Goal: Find contact information: Find contact information

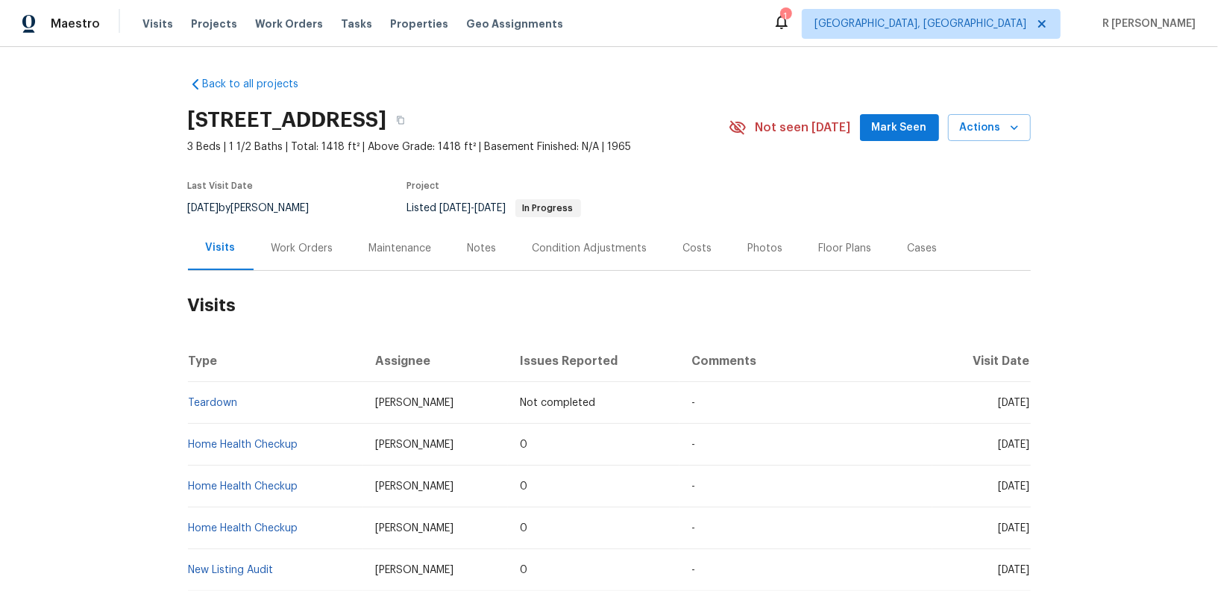
click at [334, 237] on div "Work Orders" at bounding box center [302, 248] width 98 height 44
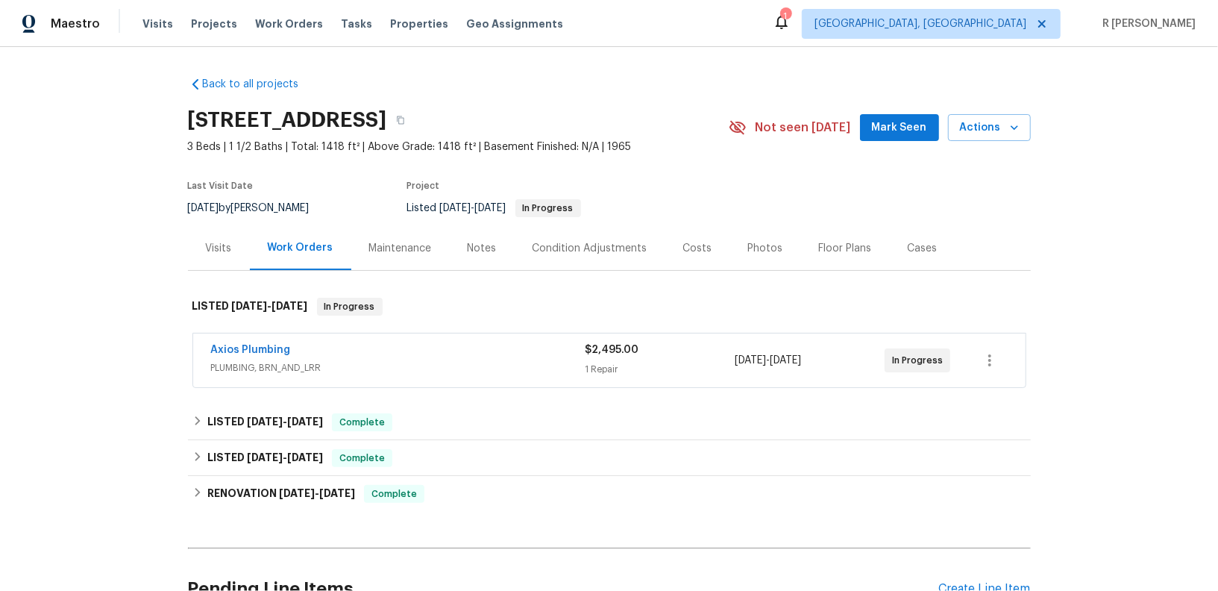
click at [342, 360] on span "PLUMBING, BRN_AND_LRR" at bounding box center [398, 367] width 374 height 15
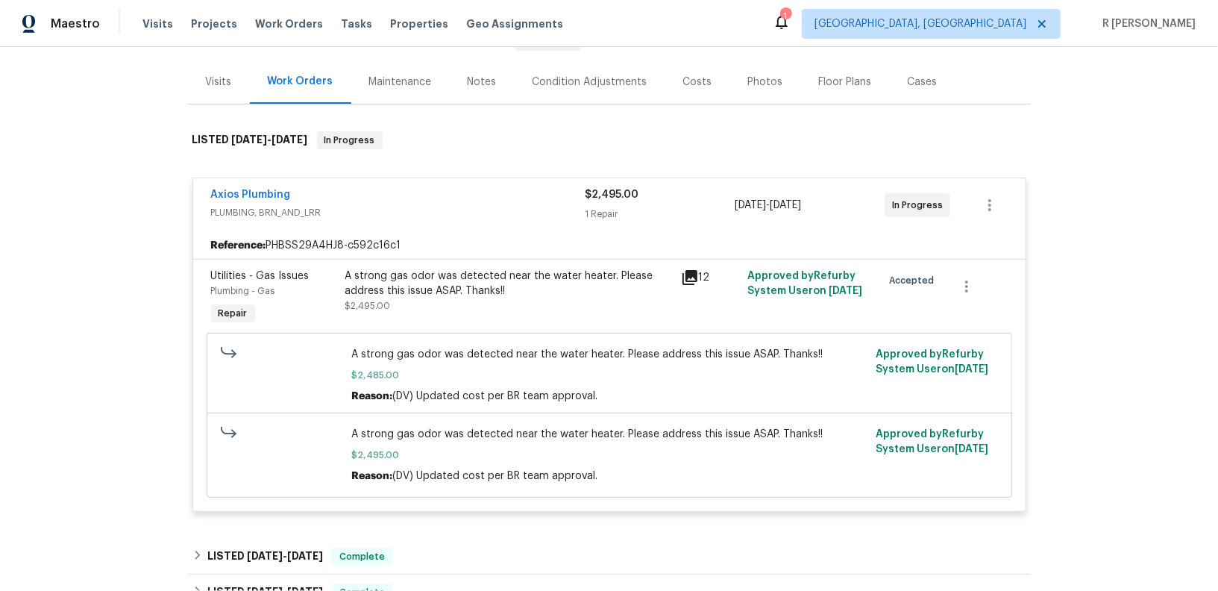
scroll to position [447, 0]
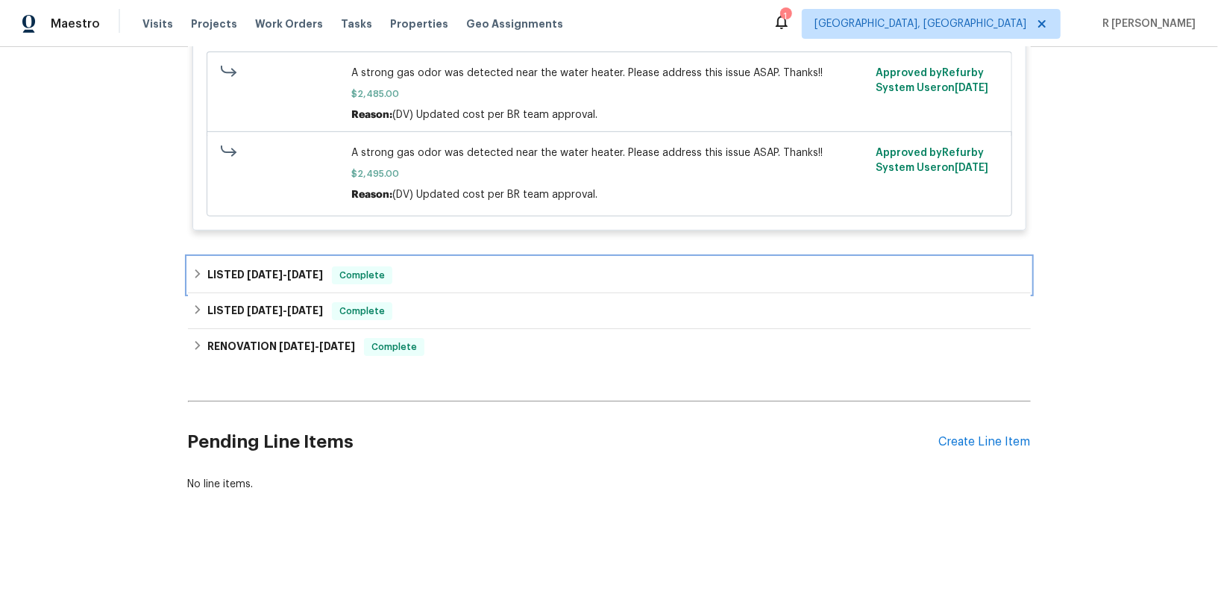
click at [323, 277] on span "[DATE]" at bounding box center [305, 274] width 36 height 10
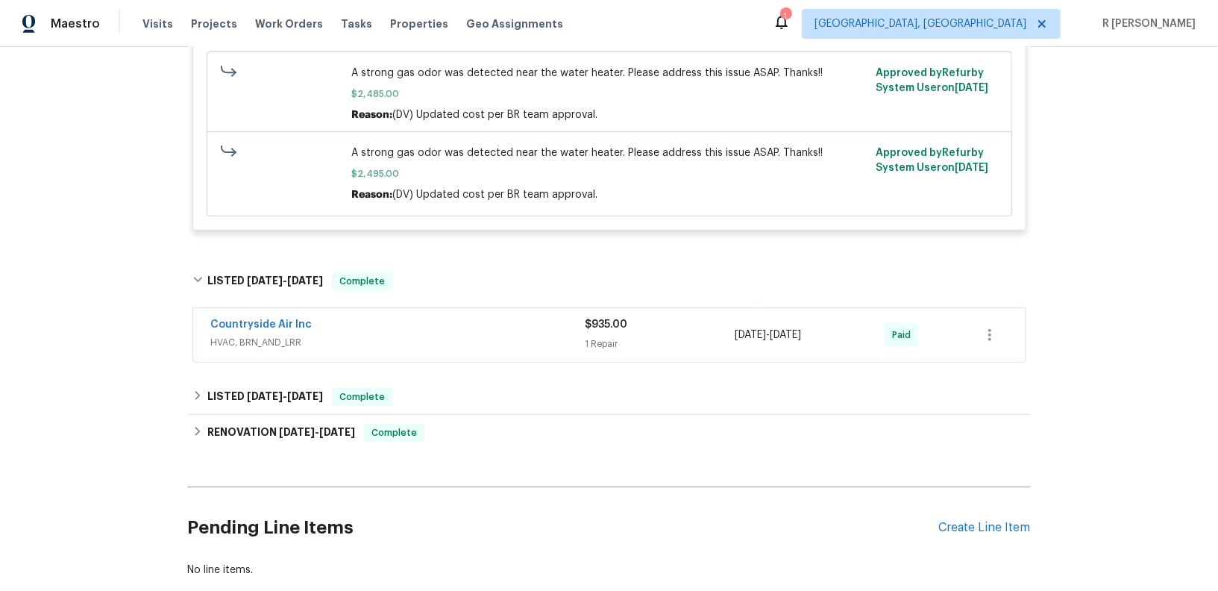
click at [359, 340] on span "HVAC, BRN_AND_LRR" at bounding box center [398, 342] width 374 height 15
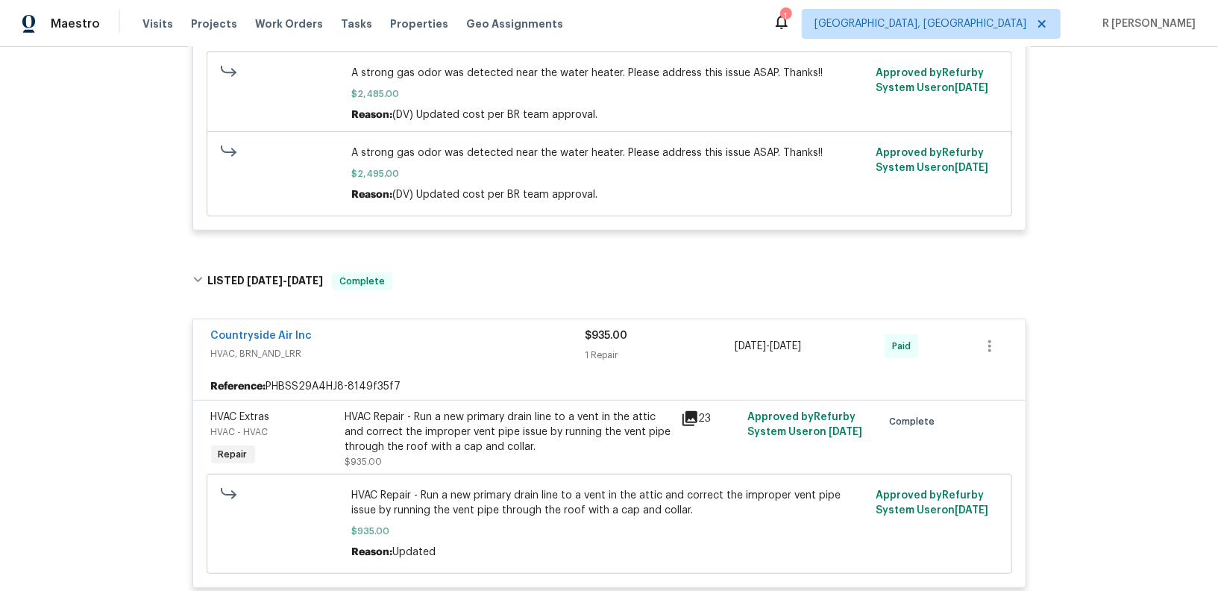
click at [444, 365] on div "Countryside Air Inc HVAC, BRN_AND_LRR $935.00 1 Repair [DATE] - [DATE] Paid" at bounding box center [609, 346] width 832 height 54
click at [454, 350] on span "HVAC, BRN_AND_LRR" at bounding box center [398, 353] width 374 height 15
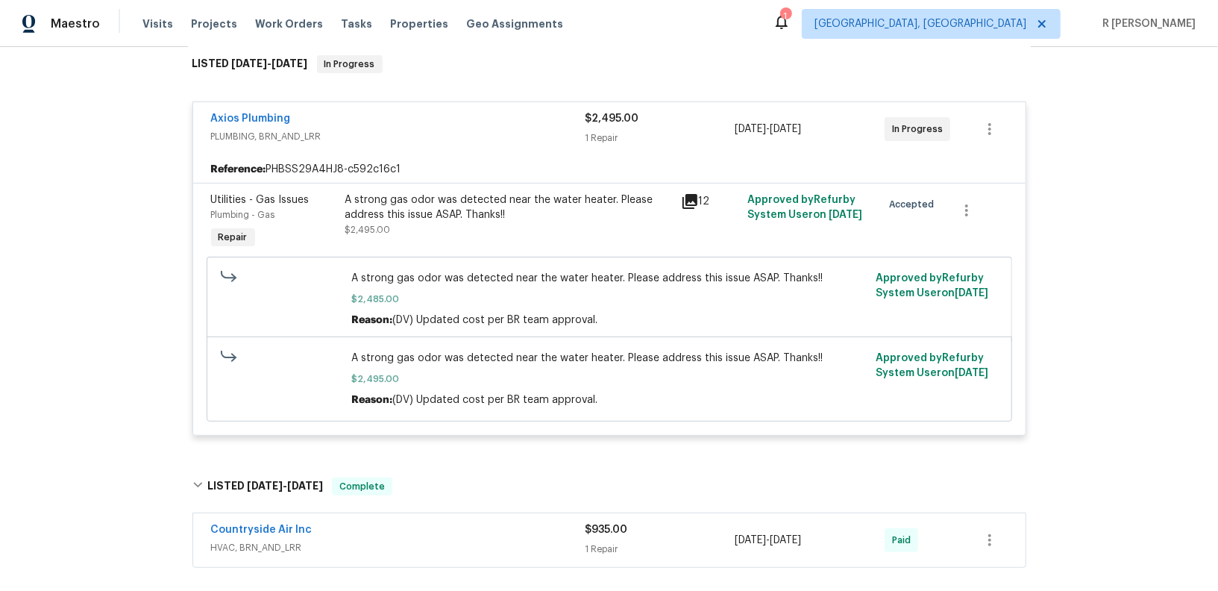
scroll to position [72, 0]
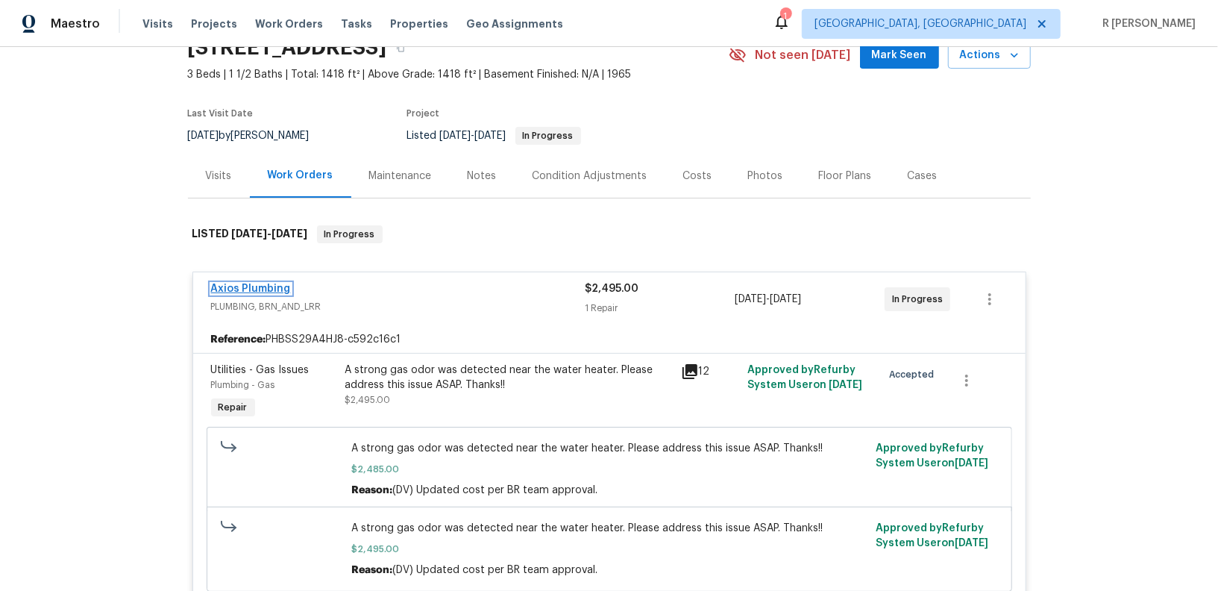
click at [242, 286] on link "Axios Plumbing" at bounding box center [251, 288] width 80 height 10
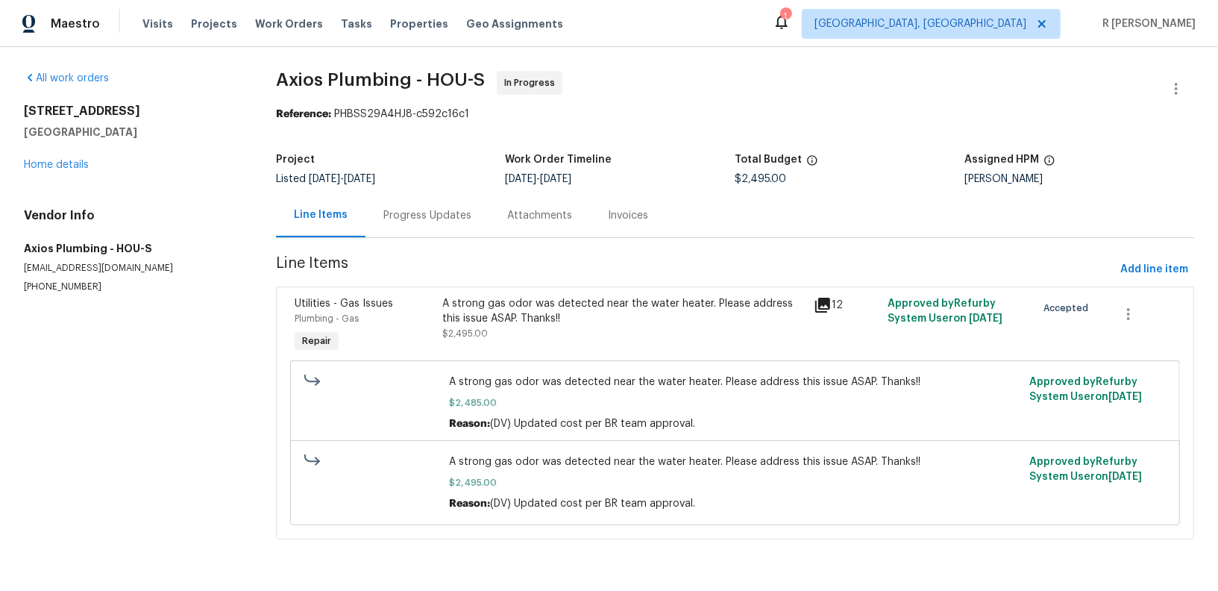
click at [419, 217] on div "Progress Updates" at bounding box center [427, 215] width 88 height 15
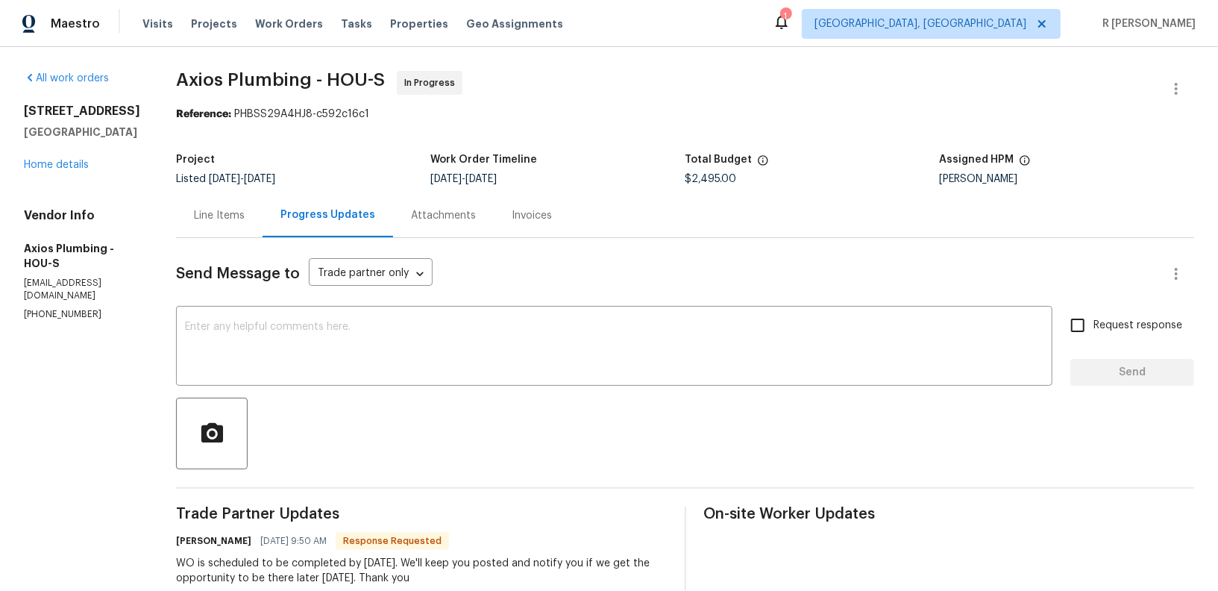
scroll to position [181, 0]
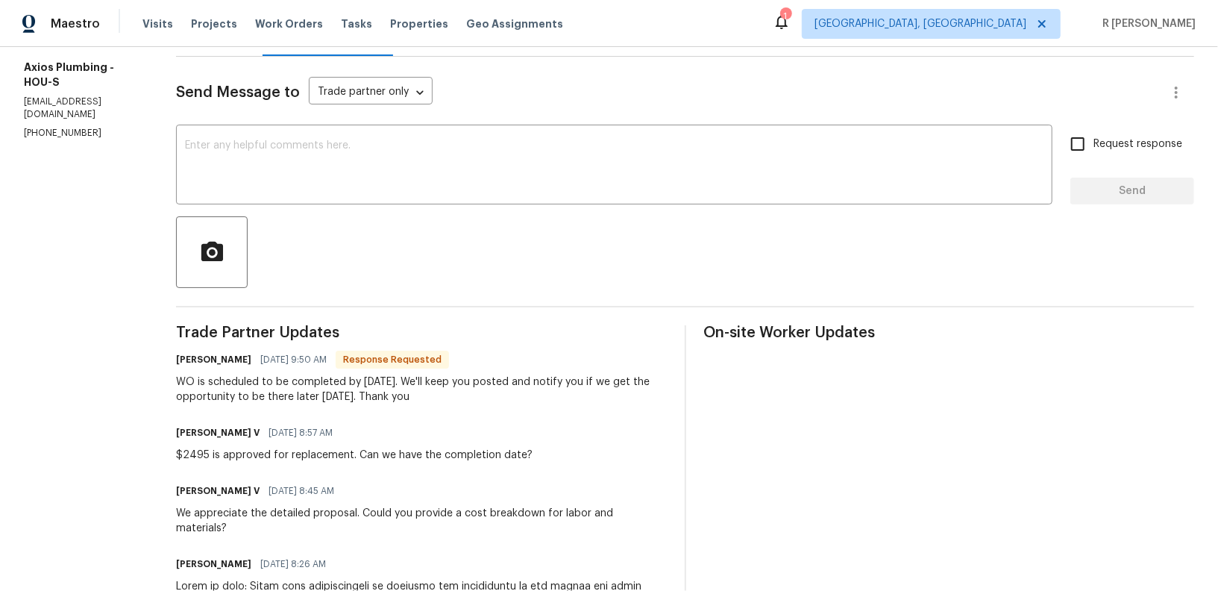
click at [485, 222] on div at bounding box center [685, 252] width 1018 height 72
click at [494, 257] on div at bounding box center [685, 252] width 1018 height 72
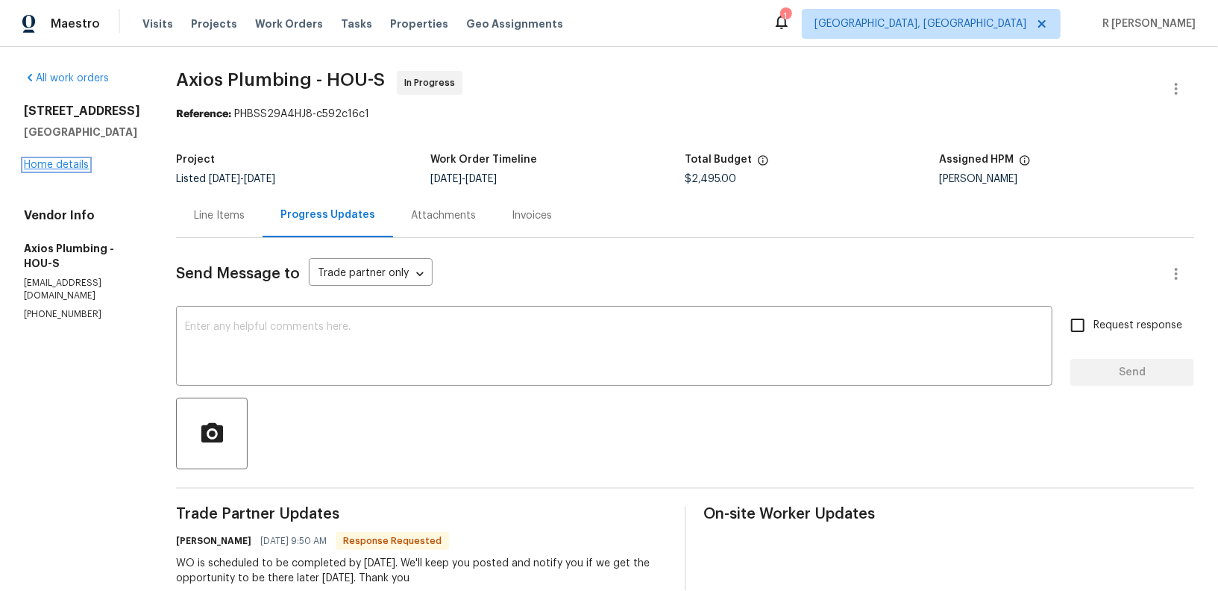
click at [77, 170] on link "Home details" at bounding box center [56, 165] width 65 height 10
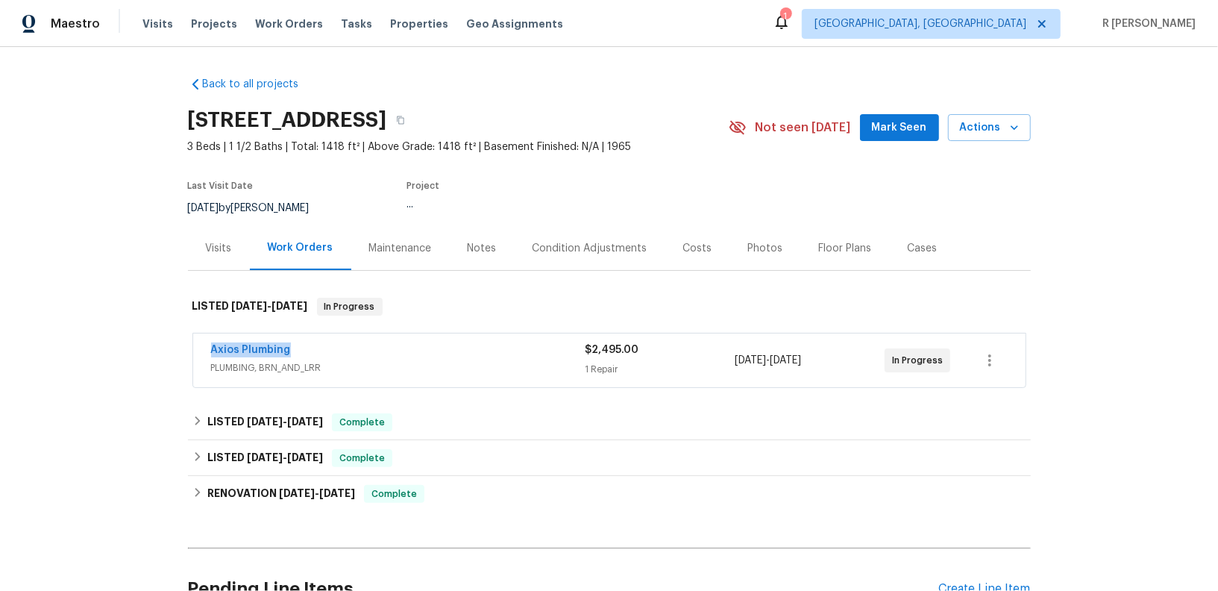
drag, startPoint x: 306, startPoint y: 347, endPoint x: 0, endPoint y: 347, distance: 306.4
click at [0, 347] on div "Back to all projects [STREET_ADDRESS] 3 Beds | 1 1/2 Baths | Total: 1418 ft² | …" at bounding box center [609, 319] width 1218 height 544
copy link "Axios Plumbing"
